Goal: Find specific page/section: Find specific page/section

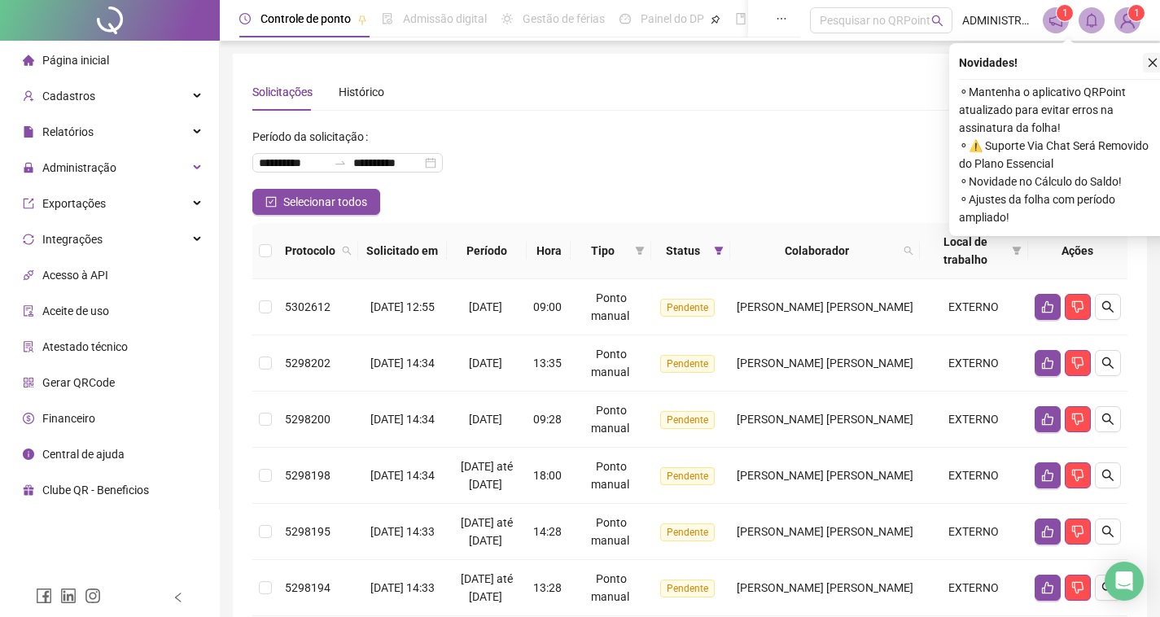
click at [1157, 61] on icon "close" at bounding box center [1152, 62] width 11 height 11
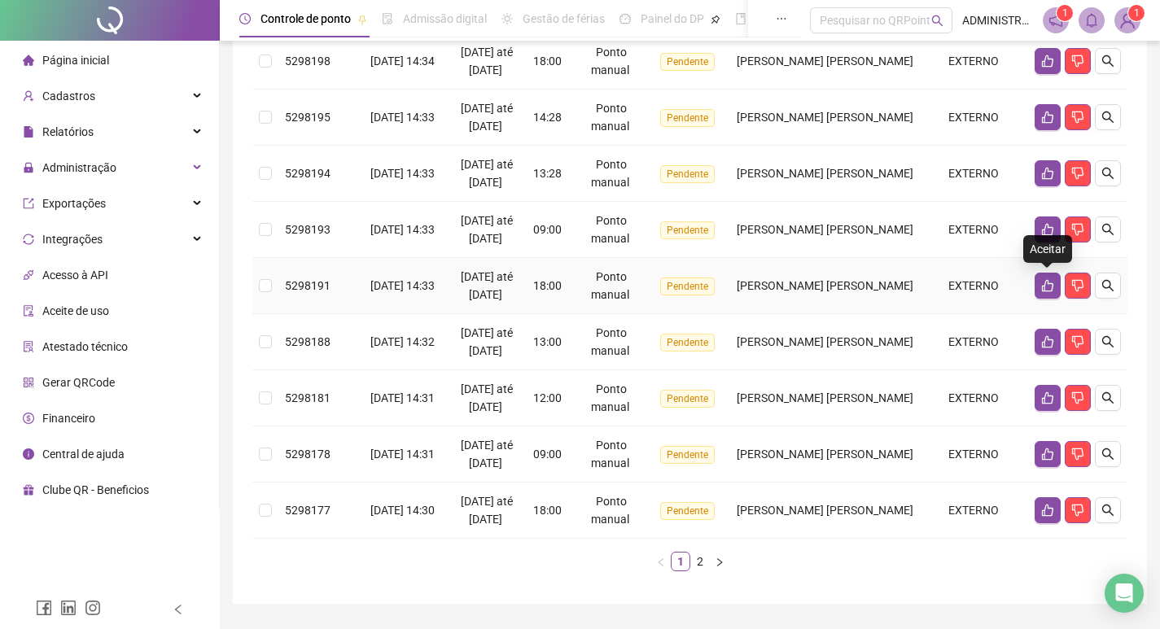
scroll to position [459, 0]
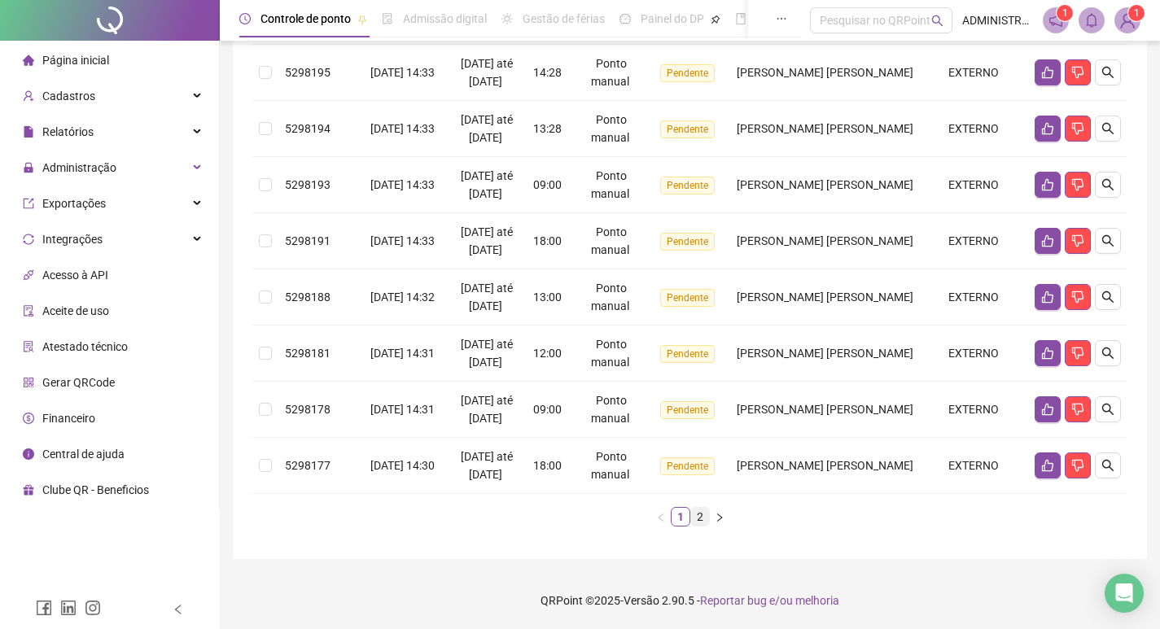
click at [696, 518] on link "2" at bounding box center [700, 517] width 18 height 18
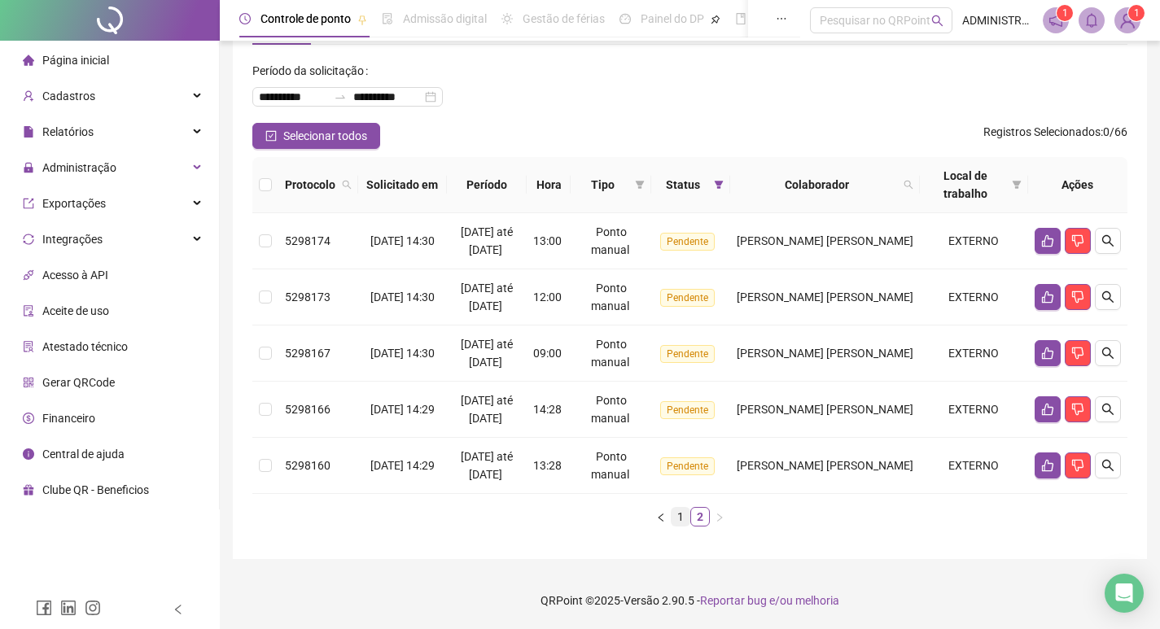
click at [684, 509] on link "1" at bounding box center [680, 517] width 18 height 18
